Goal: Transaction & Acquisition: Purchase product/service

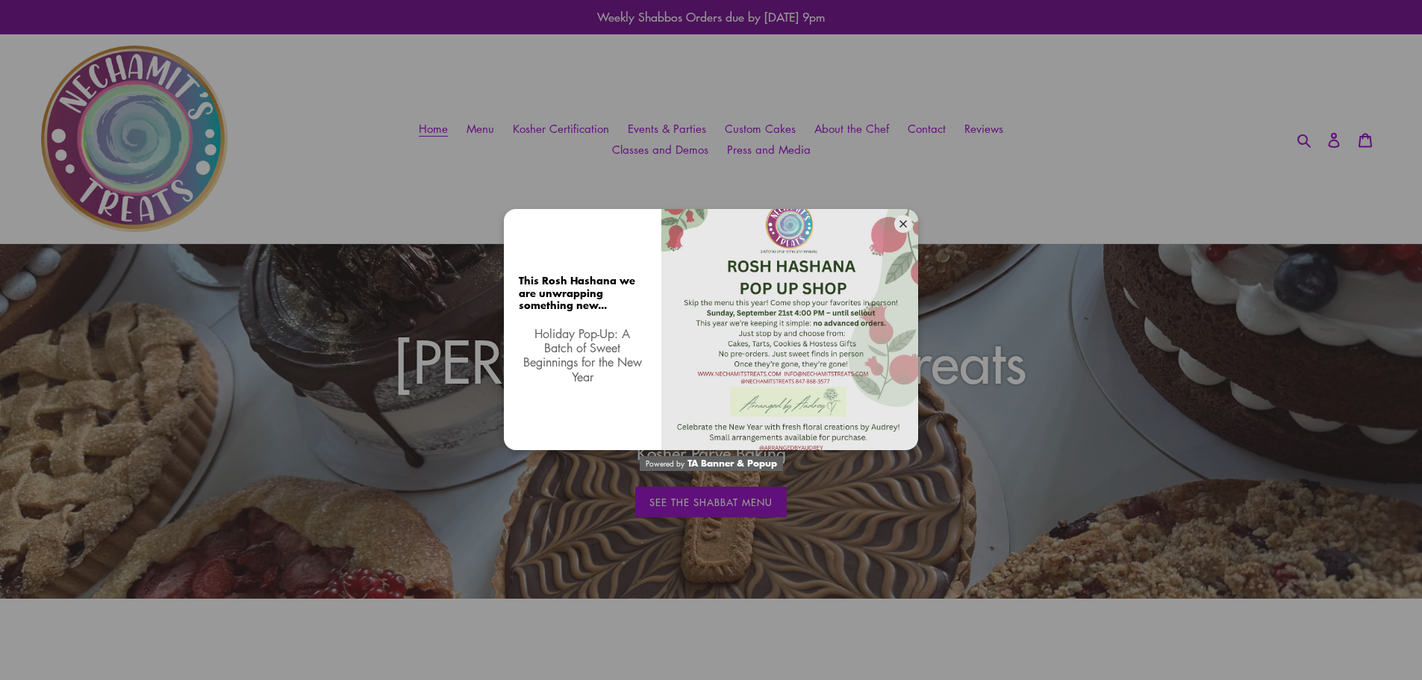
click at [903, 228] on button at bounding box center [903, 224] width 18 height 18
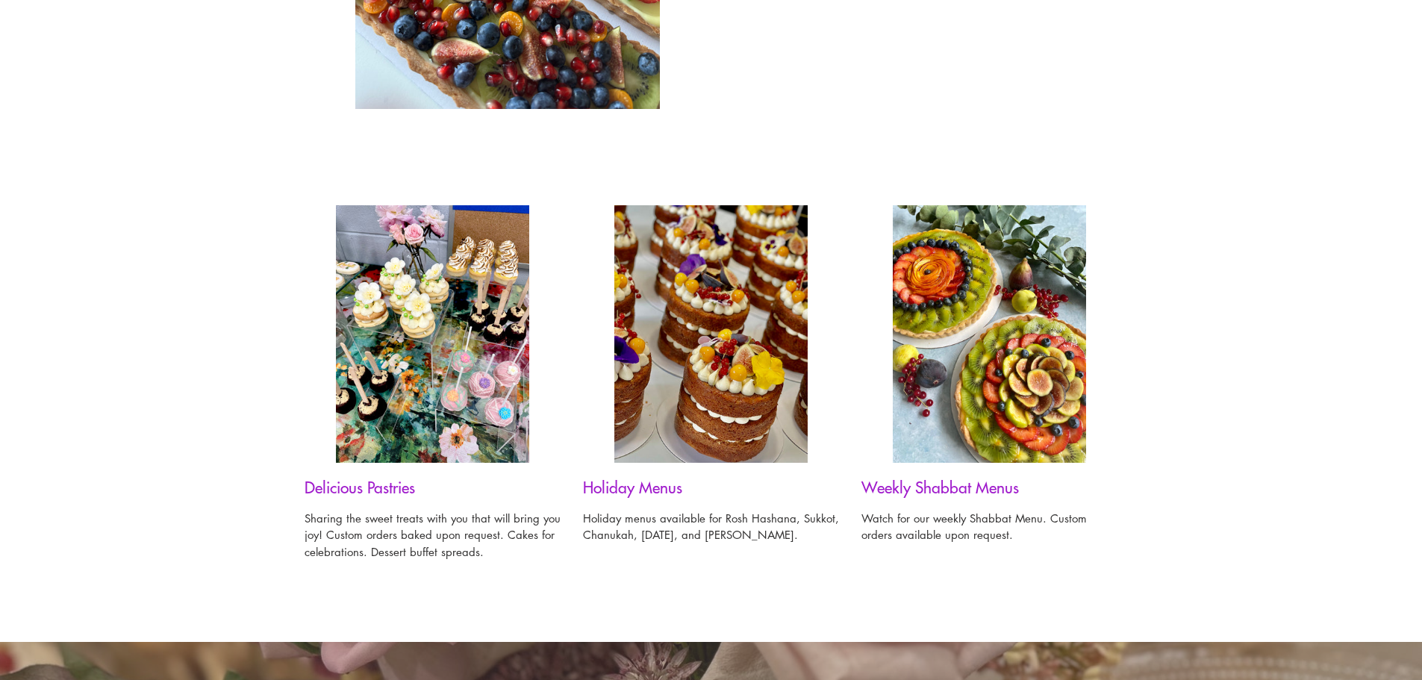
scroll to position [1120, 0]
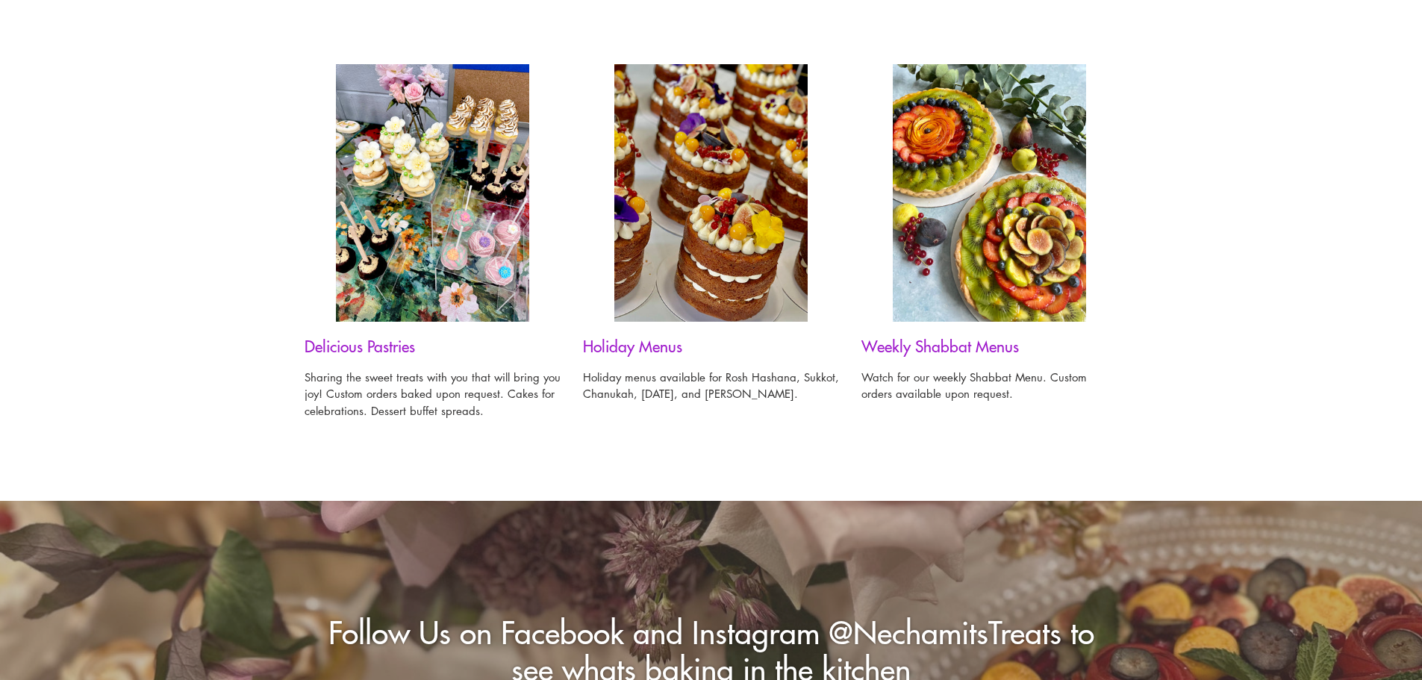
click at [673, 217] on img at bounding box center [710, 193] width 193 height 258
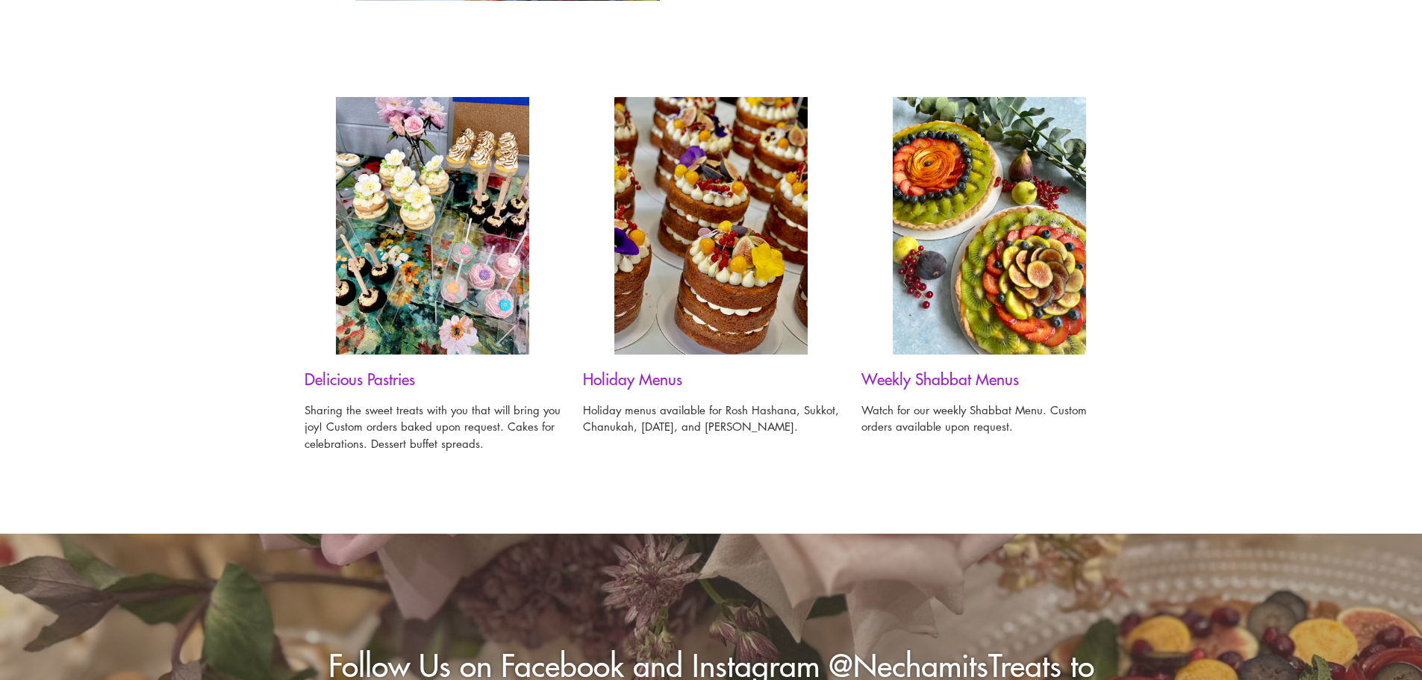
scroll to position [896, 0]
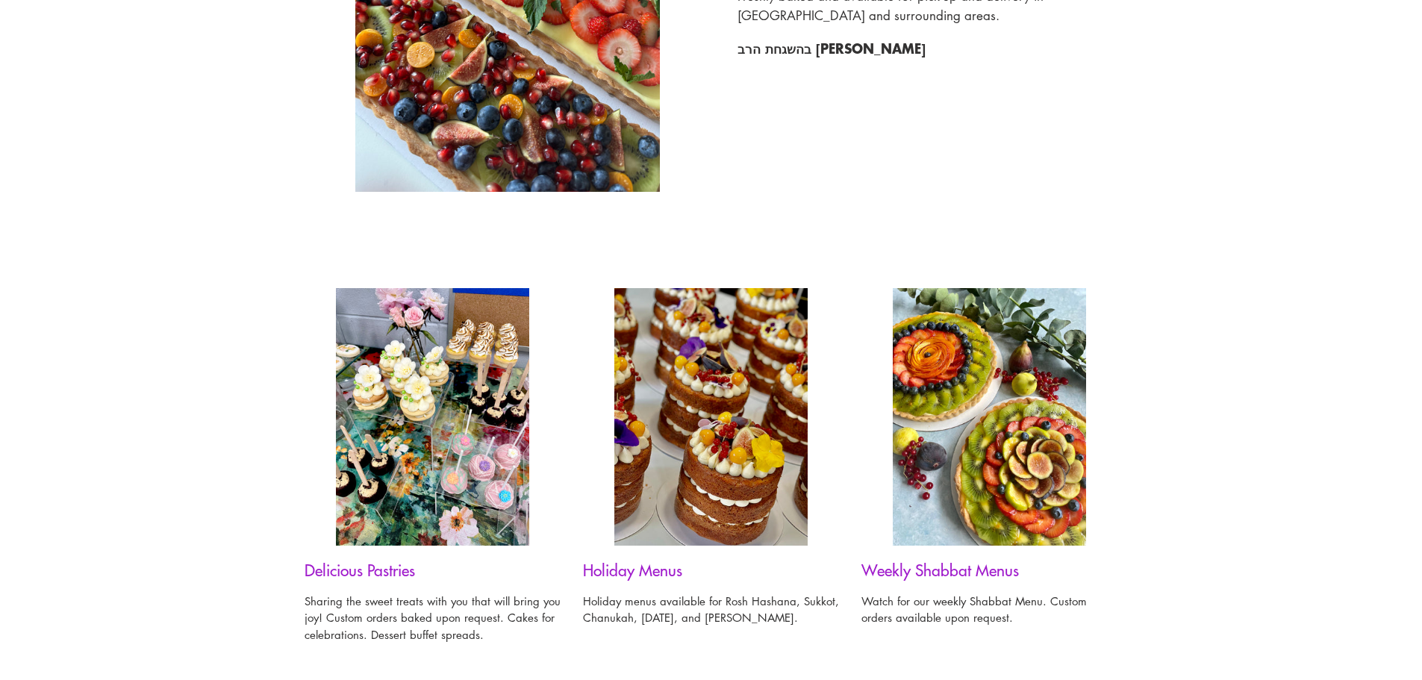
click at [704, 375] on img at bounding box center [710, 417] width 193 height 258
click at [624, 573] on h3 "Holiday Menus" at bounding box center [711, 570] width 256 height 19
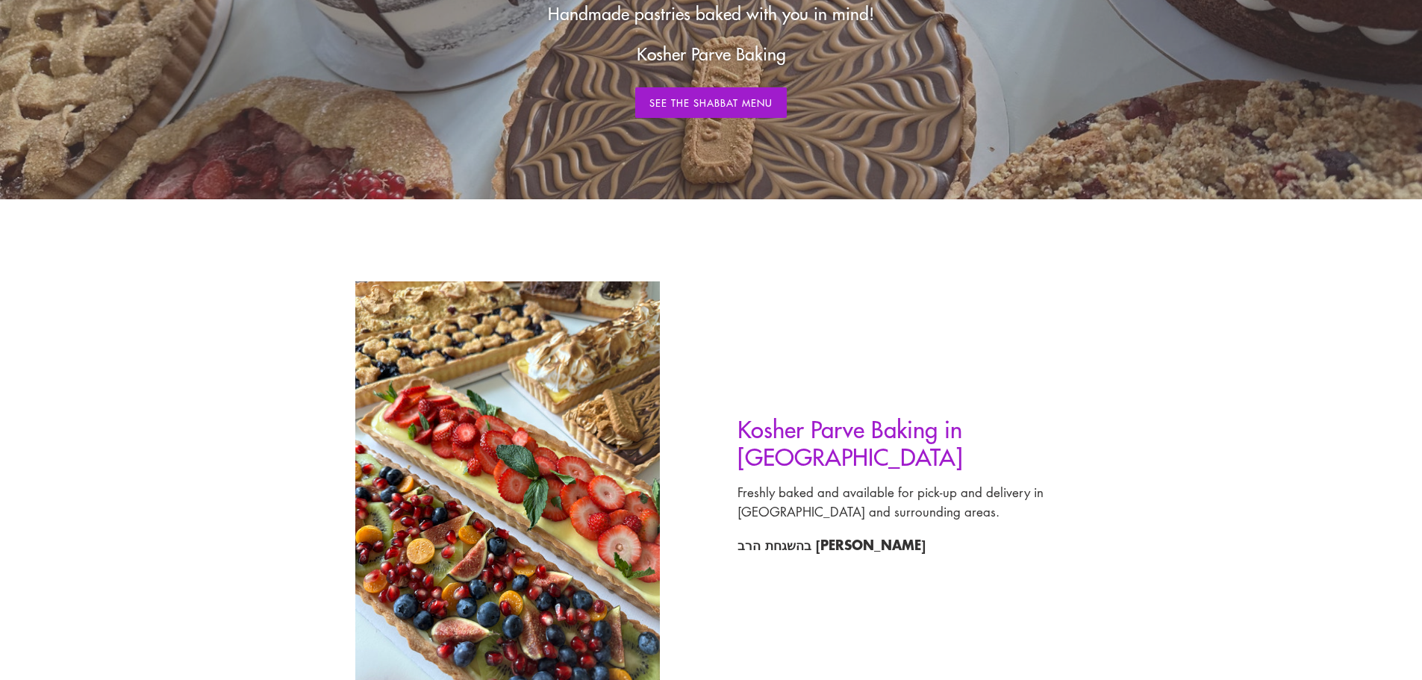
scroll to position [299, 0]
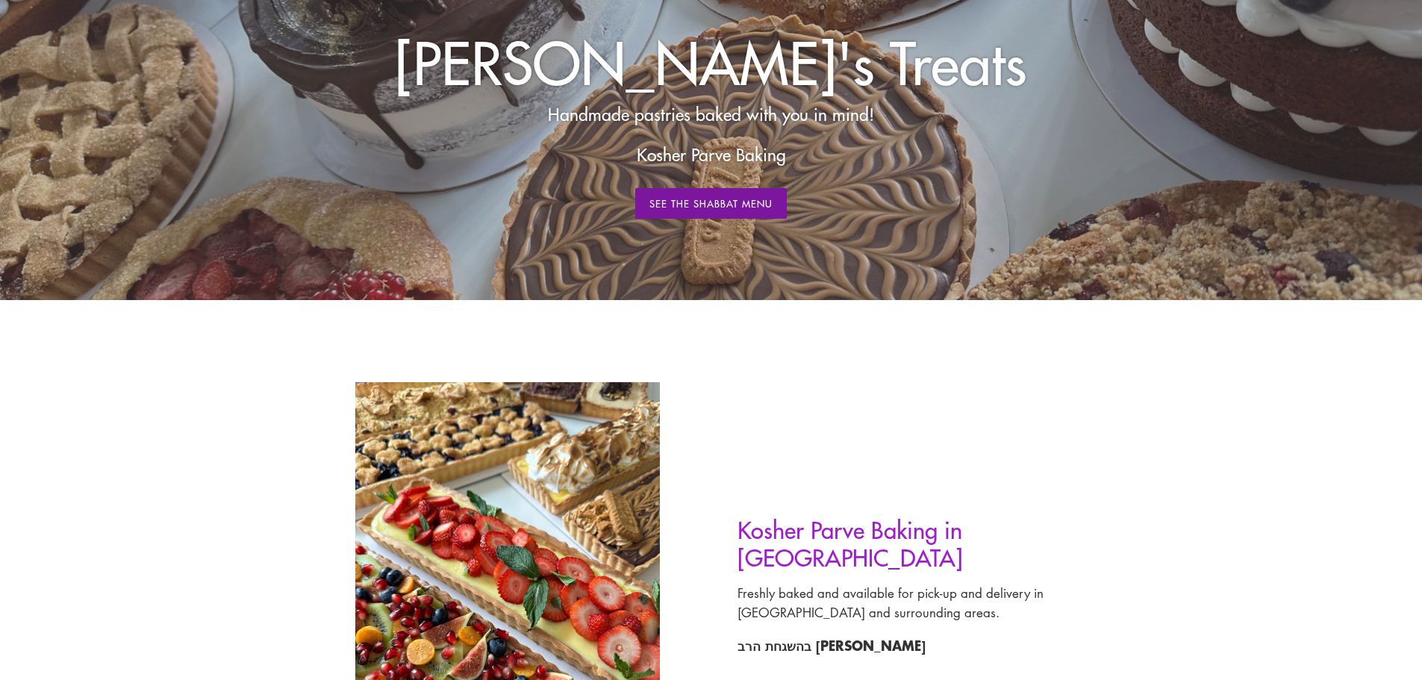
click at [697, 205] on link "See The Shabbat Menu" at bounding box center [711, 203] width 152 height 31
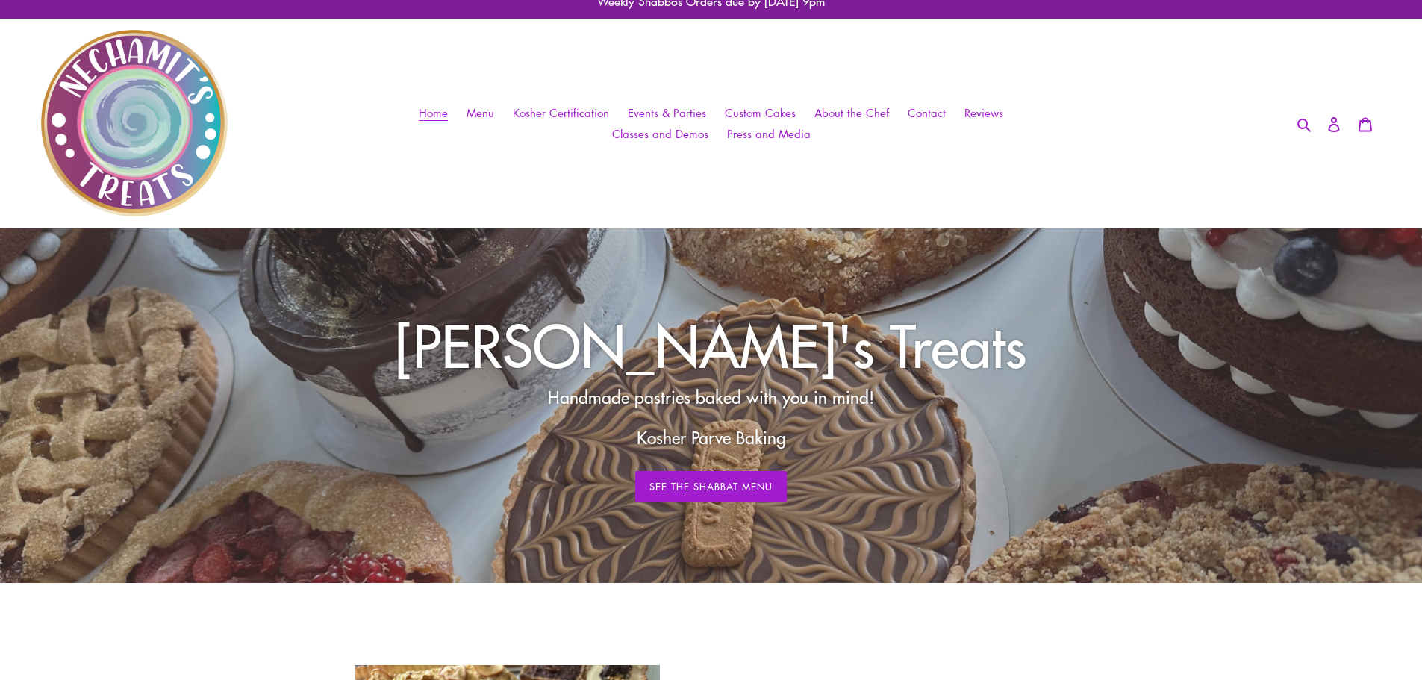
scroll to position [0, 0]
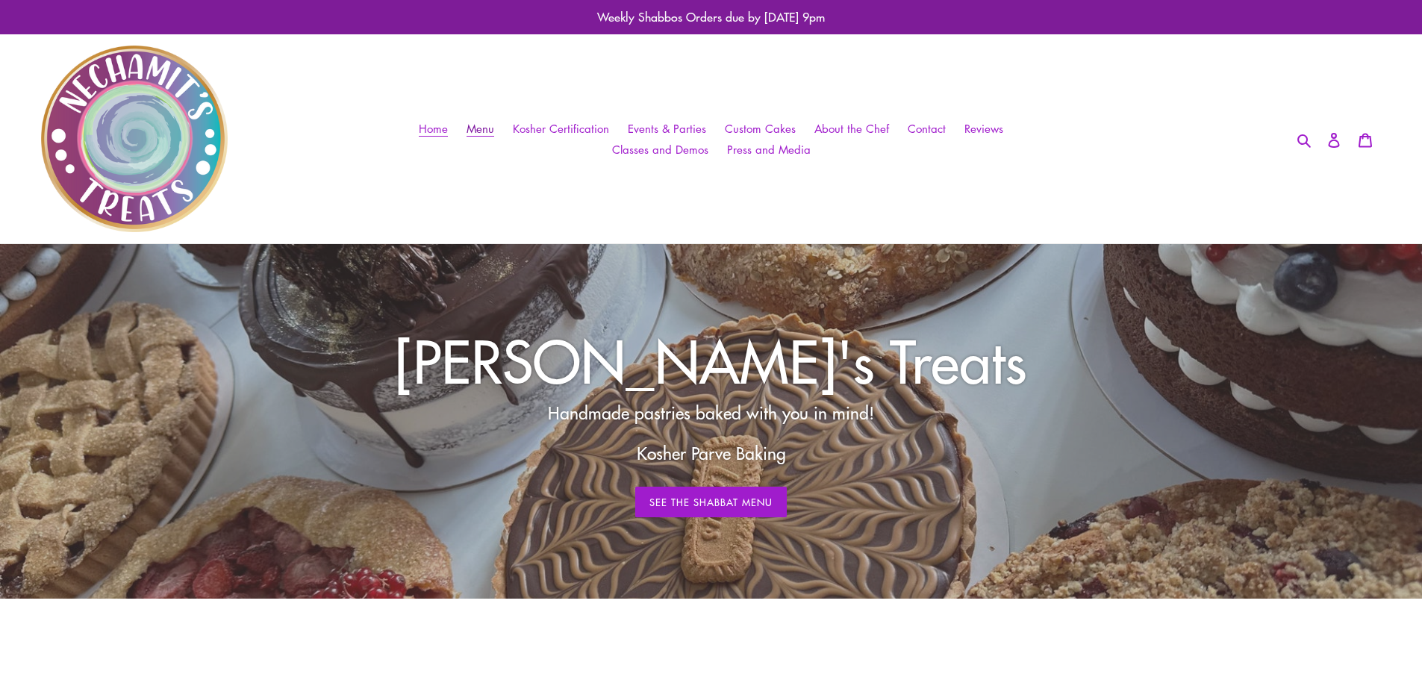
click at [485, 128] on span "Menu" at bounding box center [481, 129] width 28 height 16
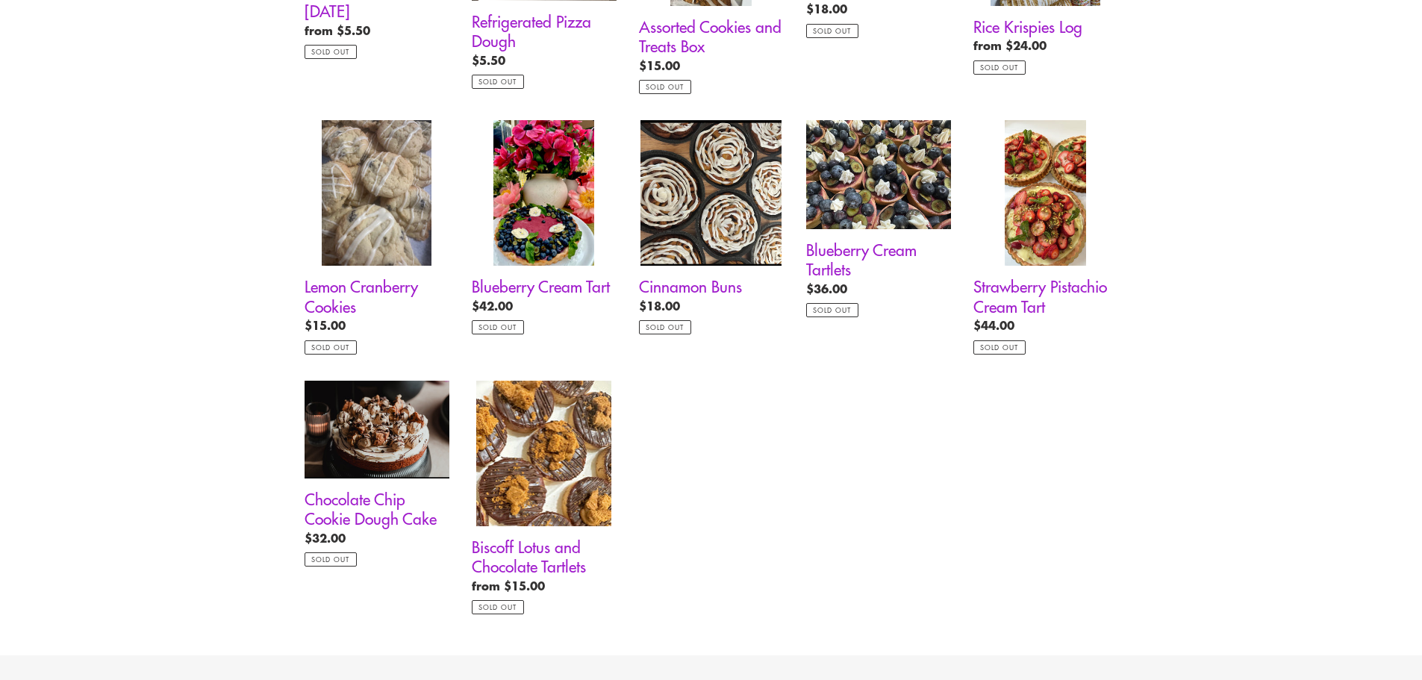
scroll to position [1045, 0]
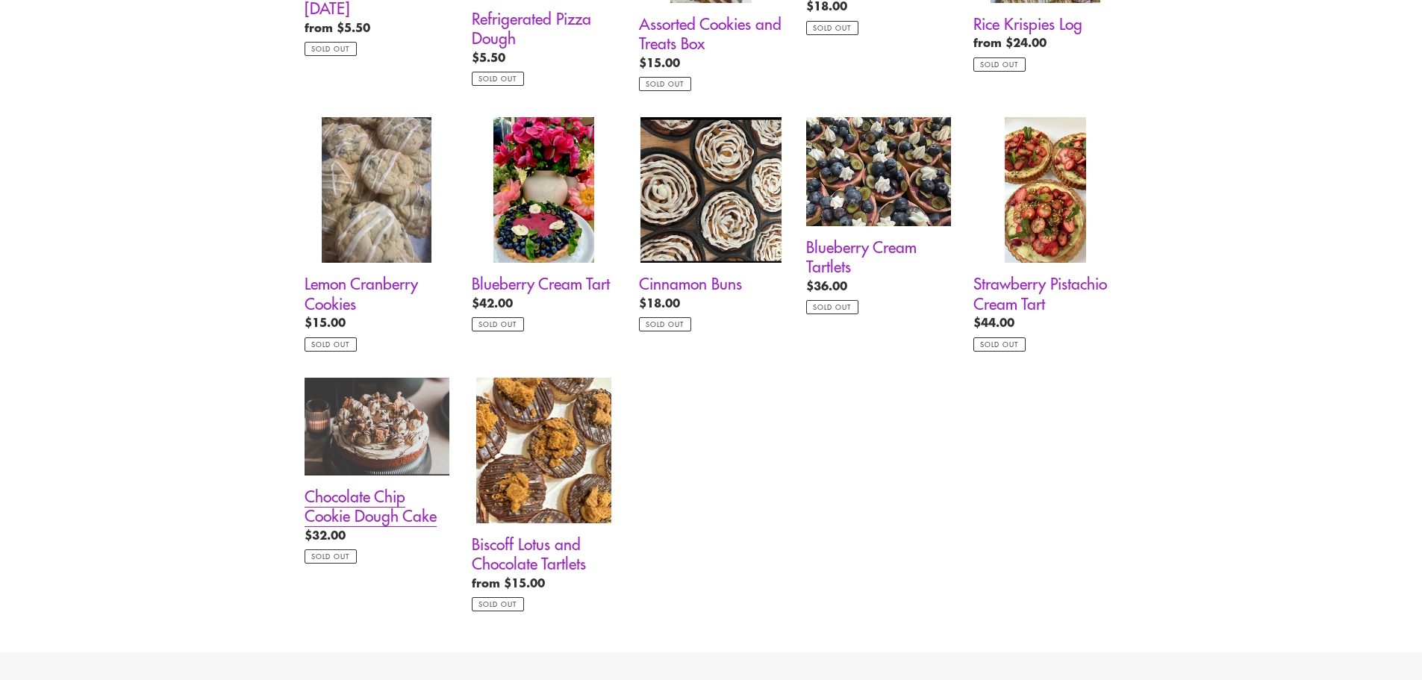
click at [396, 507] on link "Chocolate Chip Cookie Dough Cake" at bounding box center [377, 471] width 145 height 186
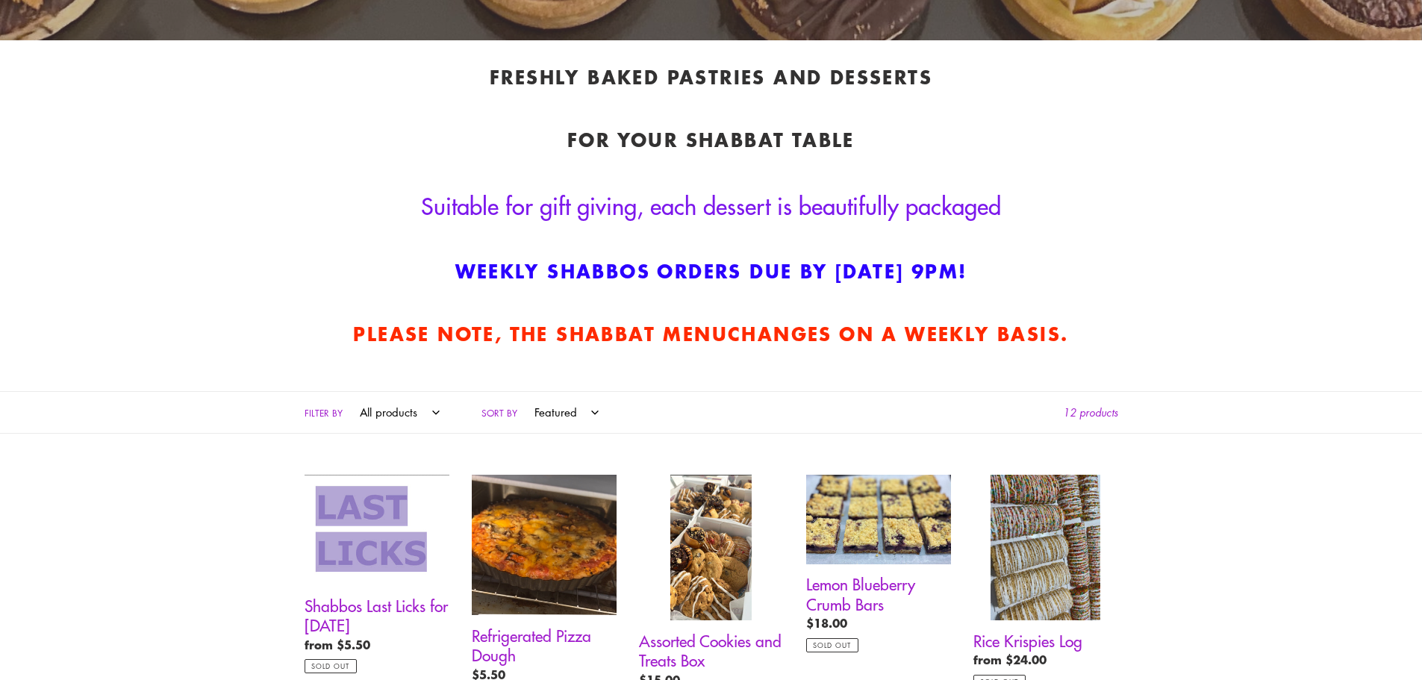
scroll to position [299, 0]
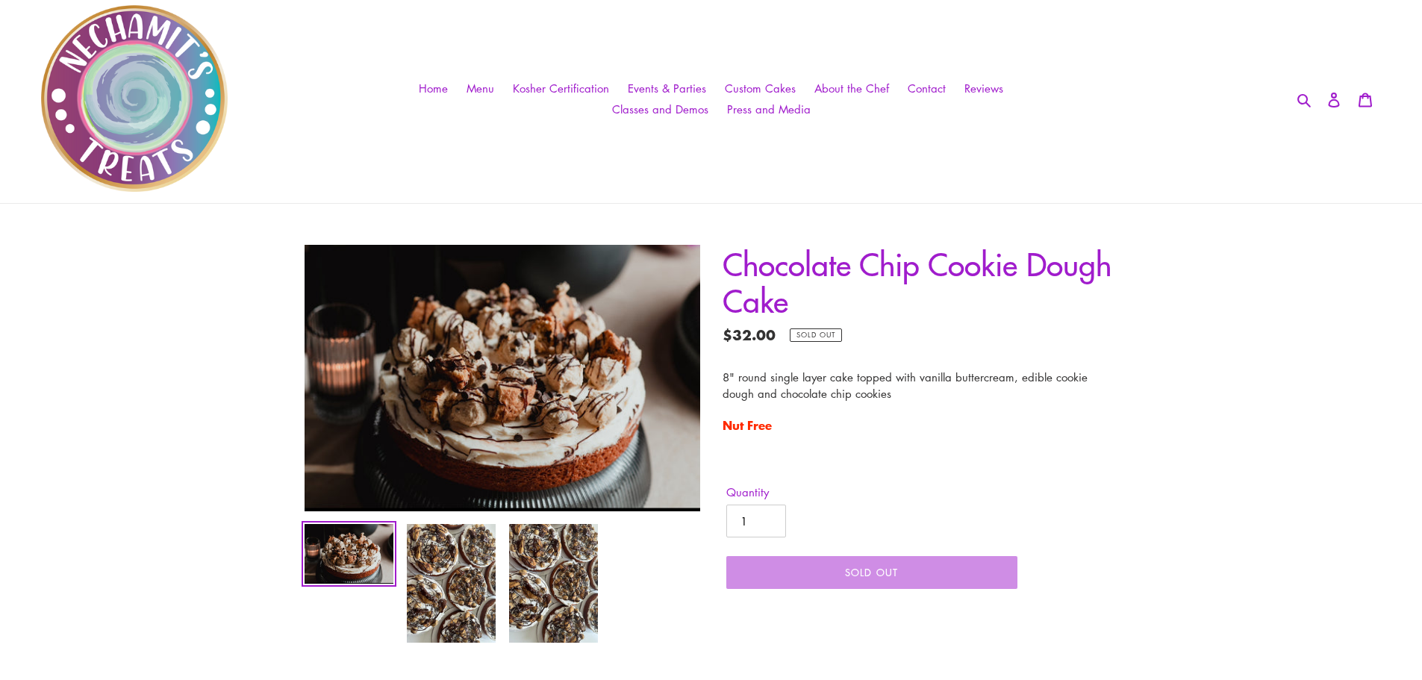
scroll to position [75, 0]
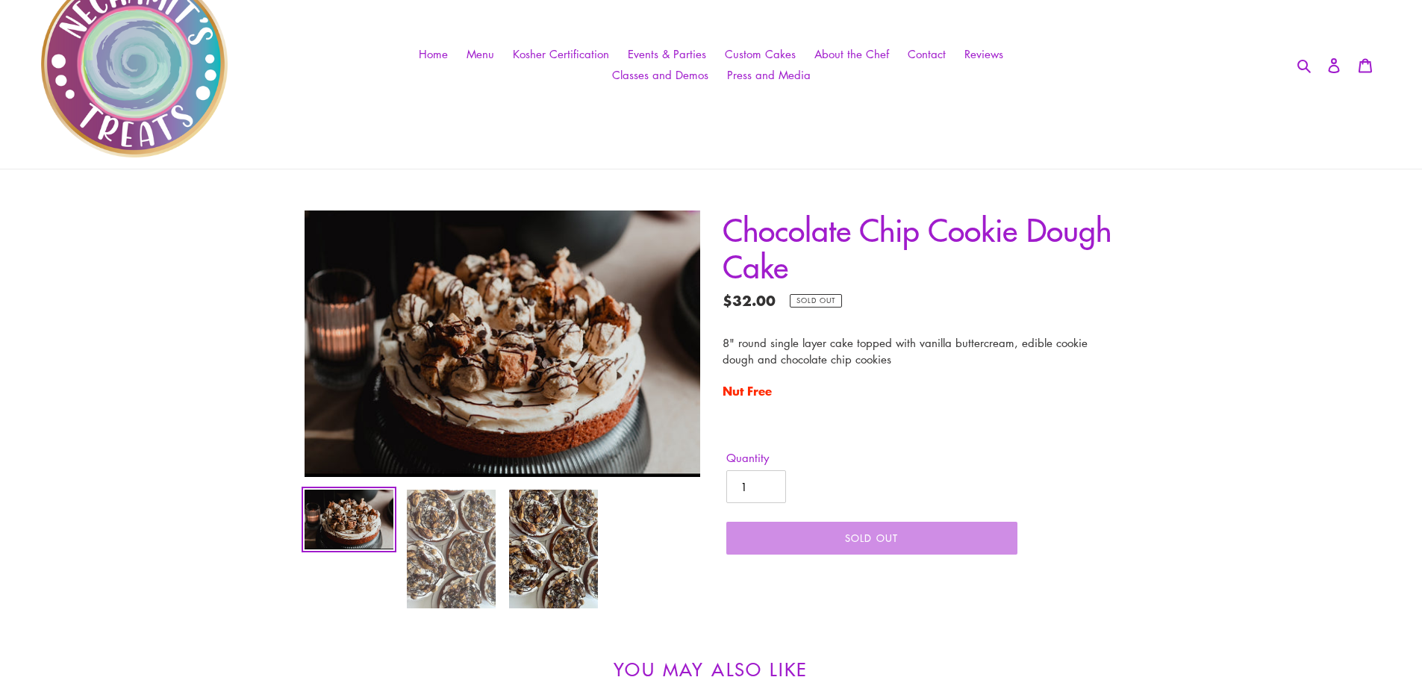
click at [480, 530] on img at bounding box center [451, 549] width 92 height 122
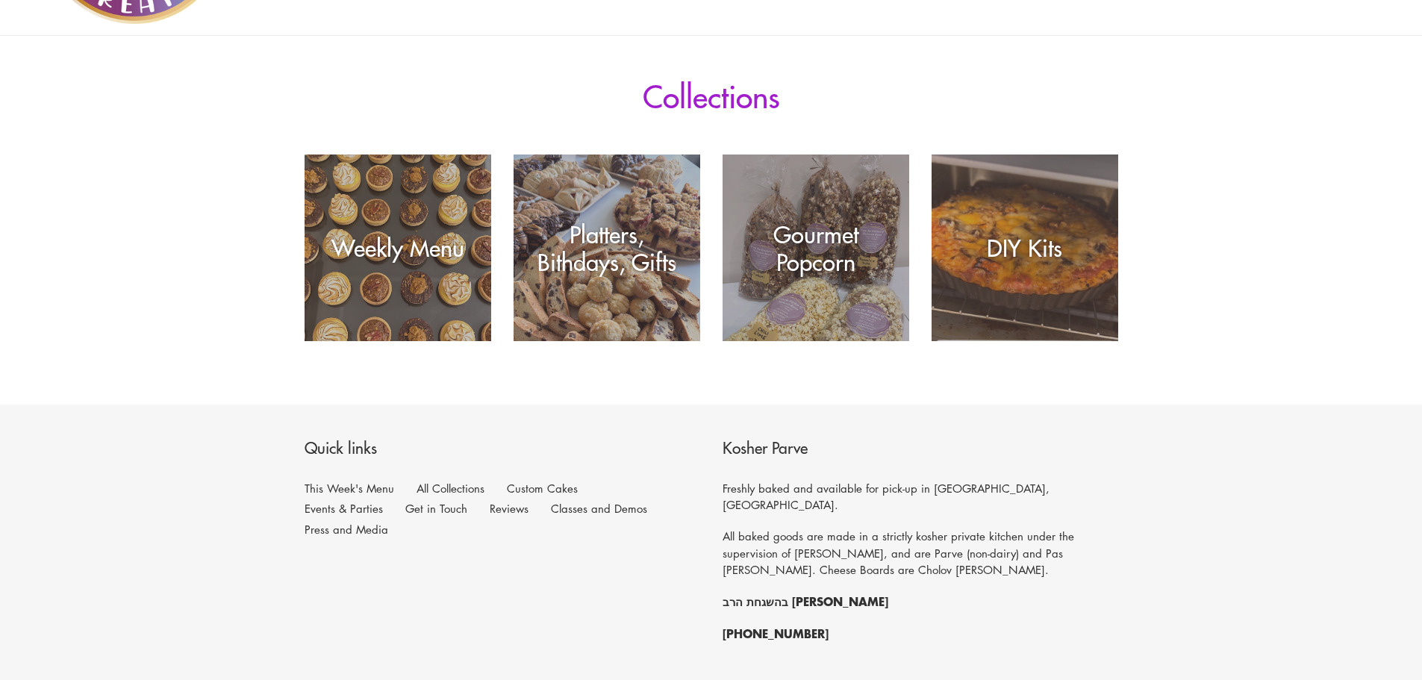
scroll to position [224, 0]
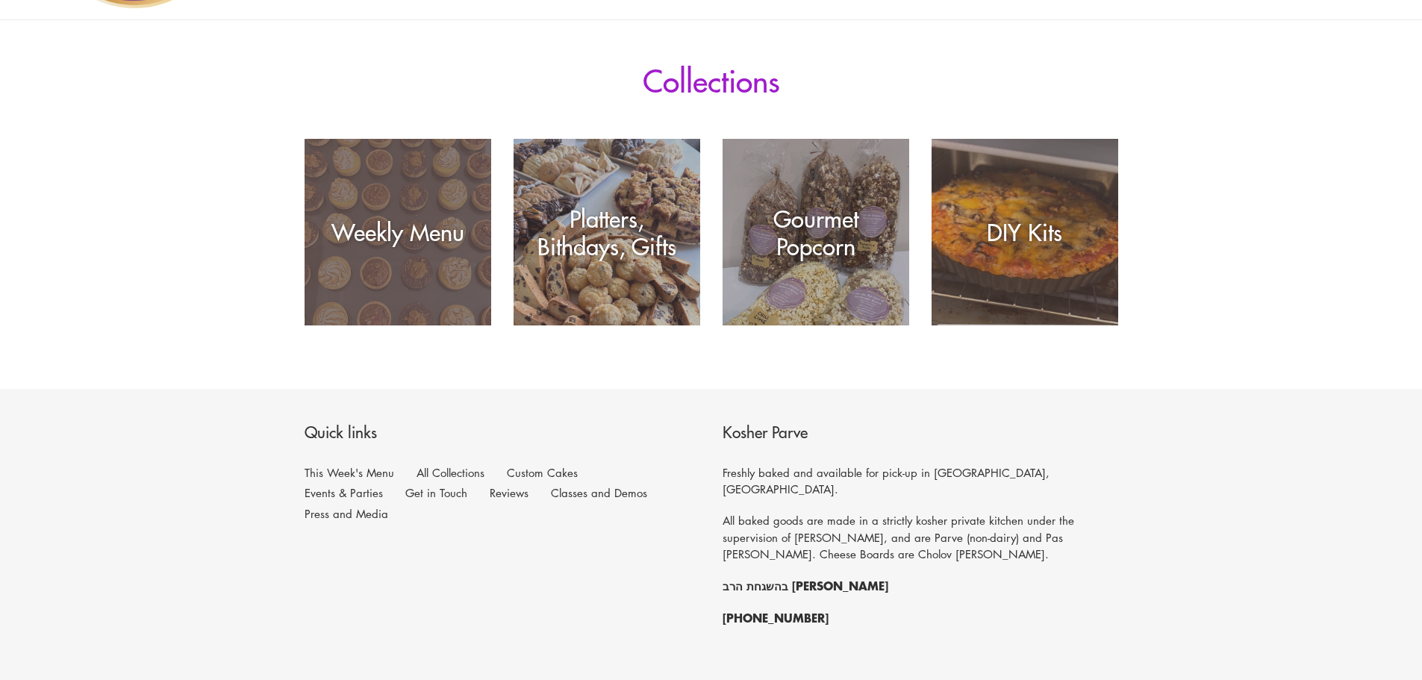
click at [349, 325] on div "Weekly Menu" at bounding box center [398, 325] width 187 height 0
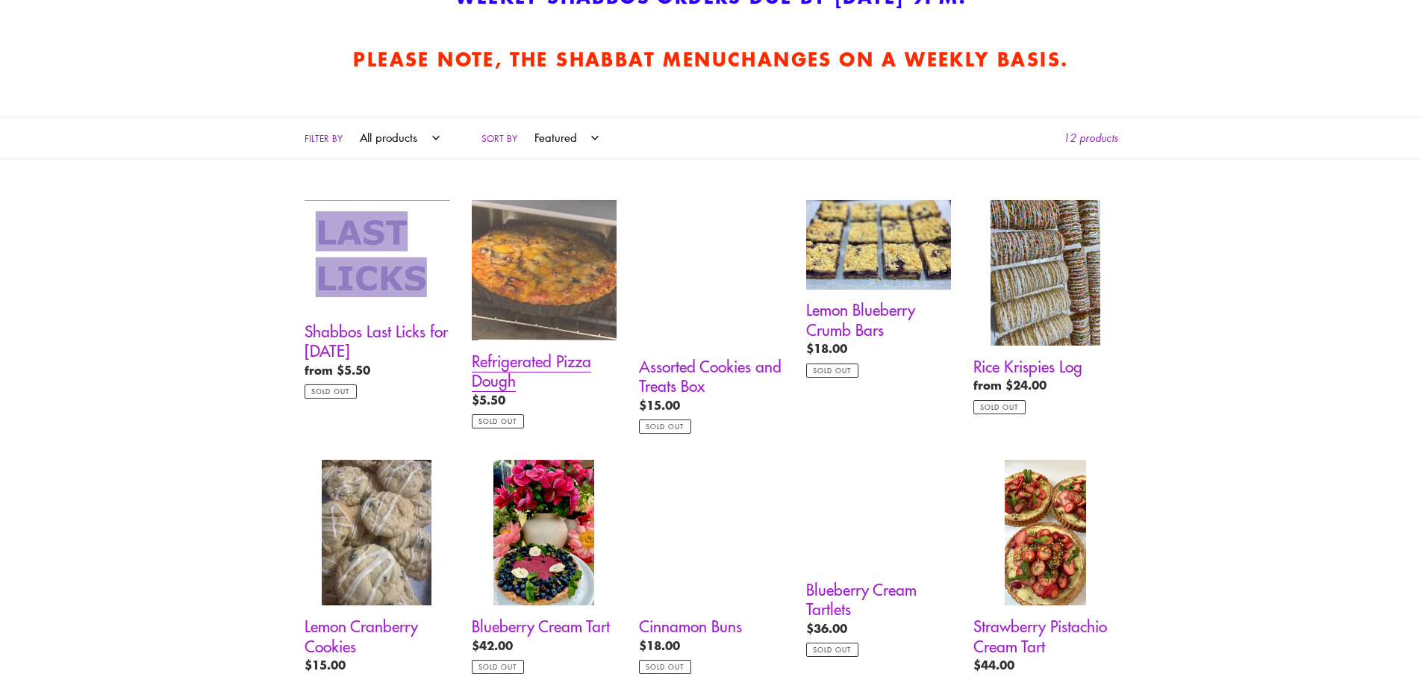
scroll to position [597, 0]
